Goal: Check status

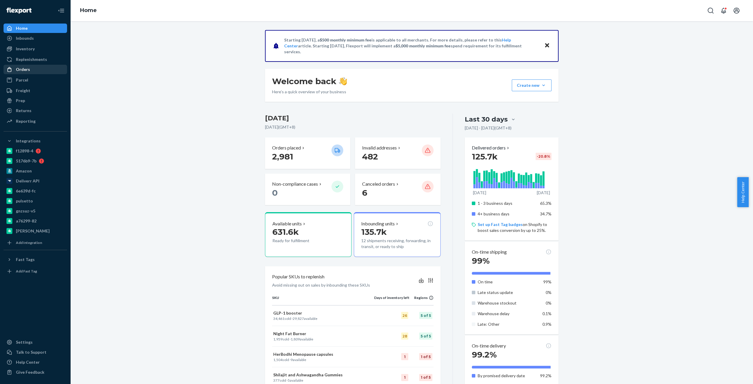
click at [21, 68] on div "Orders" at bounding box center [23, 70] width 14 height 6
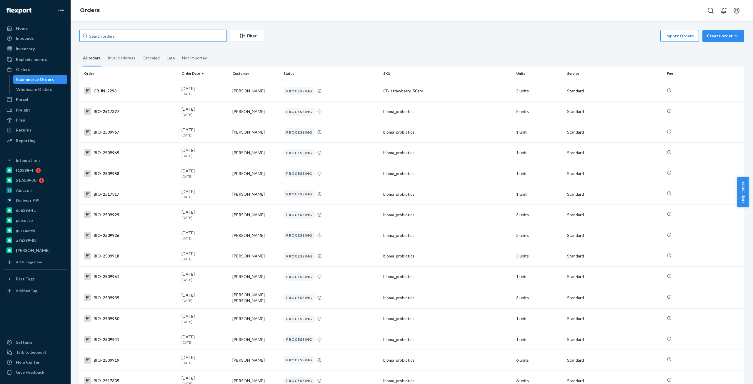
click at [196, 40] on input "text" at bounding box center [152, 36] width 147 height 12
paste input "2424939"
type input "Bio- 2424939"
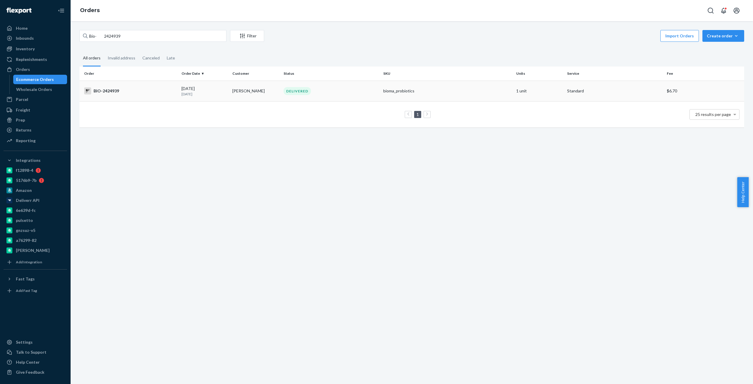
click at [115, 89] on div "BIO-2424939" at bounding box center [130, 90] width 93 height 7
